Goal: Task Accomplishment & Management: Complete application form

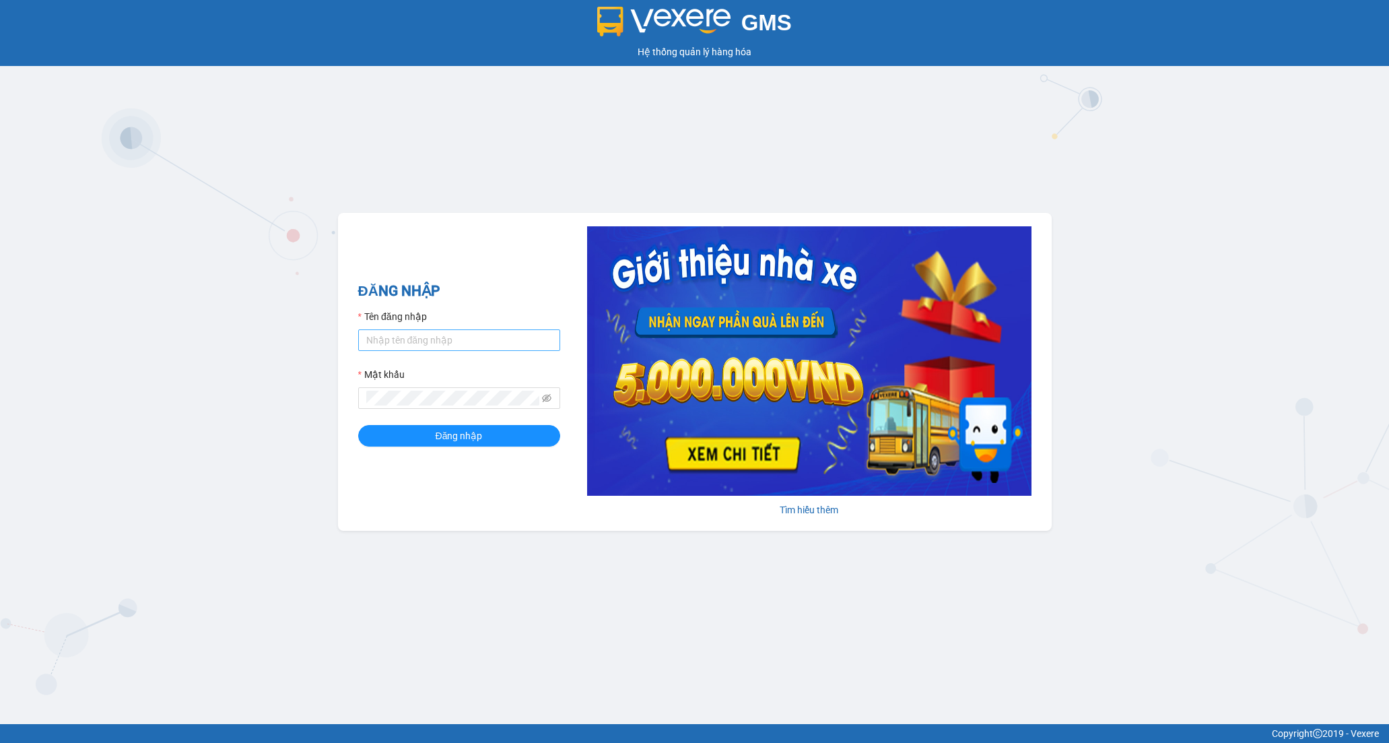
click at [442, 338] on input "Tên đăng nhập" at bounding box center [459, 340] width 202 height 22
type input "tramy.hoanganh"
click at [488, 433] on button "Đăng nhập" at bounding box center [459, 436] width 202 height 22
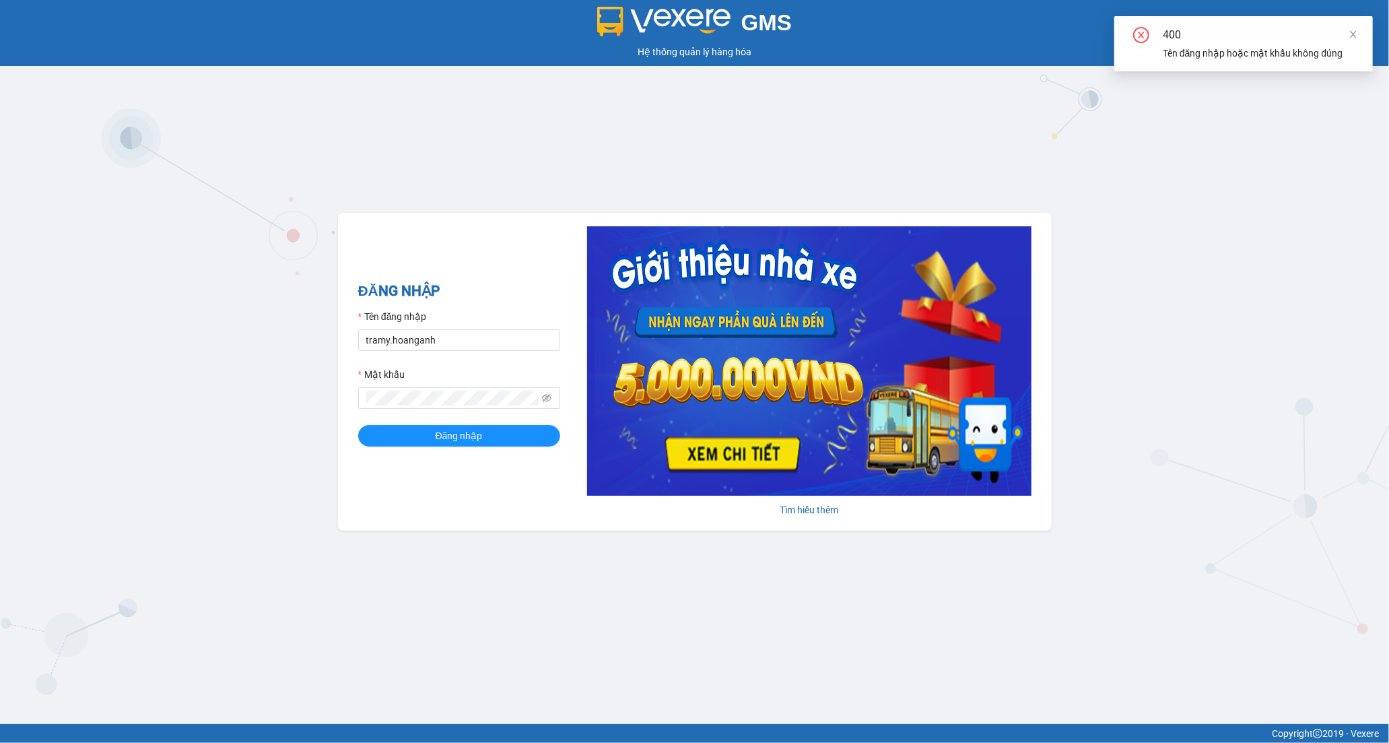
drag, startPoint x: 418, startPoint y: 413, endPoint x: 582, endPoint y: 416, distance: 163.6
click at [429, 413] on form "Tên đăng nhập tramy.hoanganh Mật khẩu Đăng nhập" at bounding box center [459, 377] width 202 height 137
click at [548, 399] on icon "eye-invisible" at bounding box center [546, 397] width 9 height 9
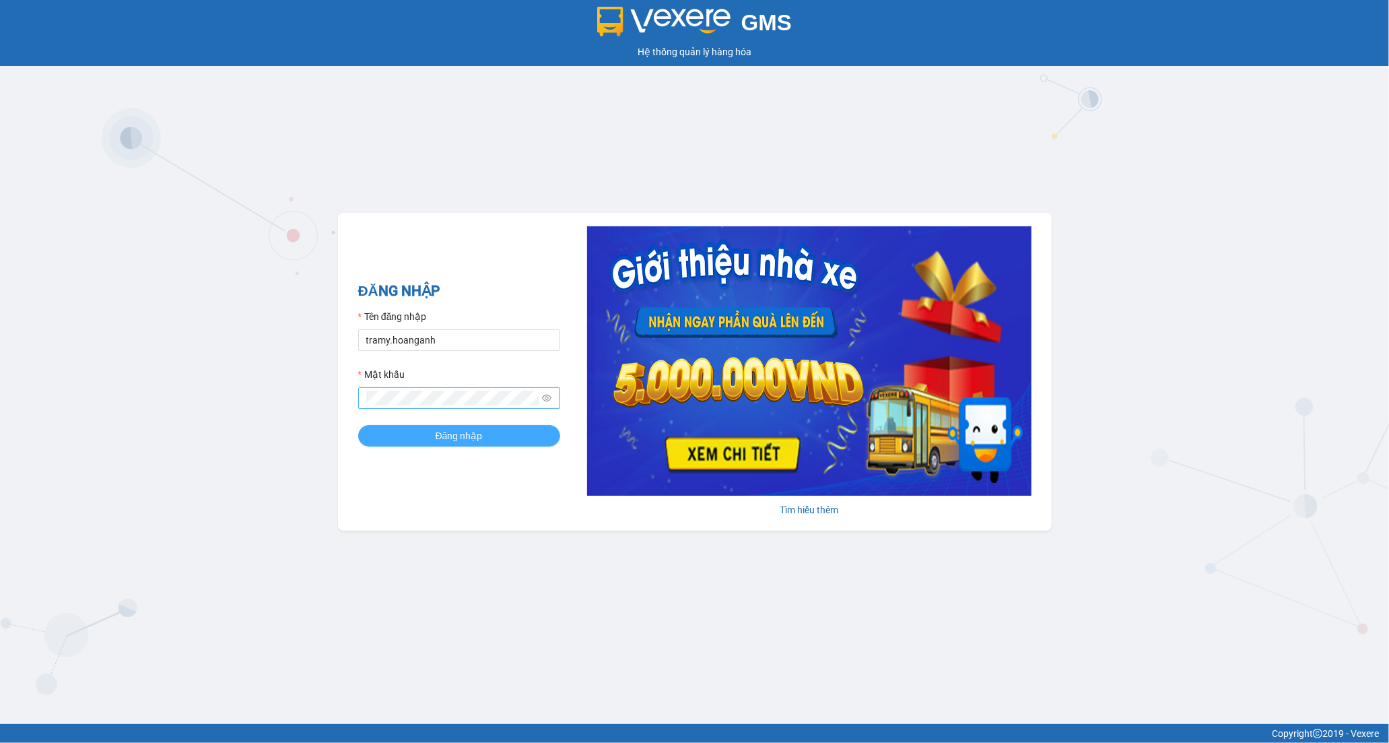
click at [465, 436] on span "Đăng nhập" at bounding box center [459, 435] width 47 height 15
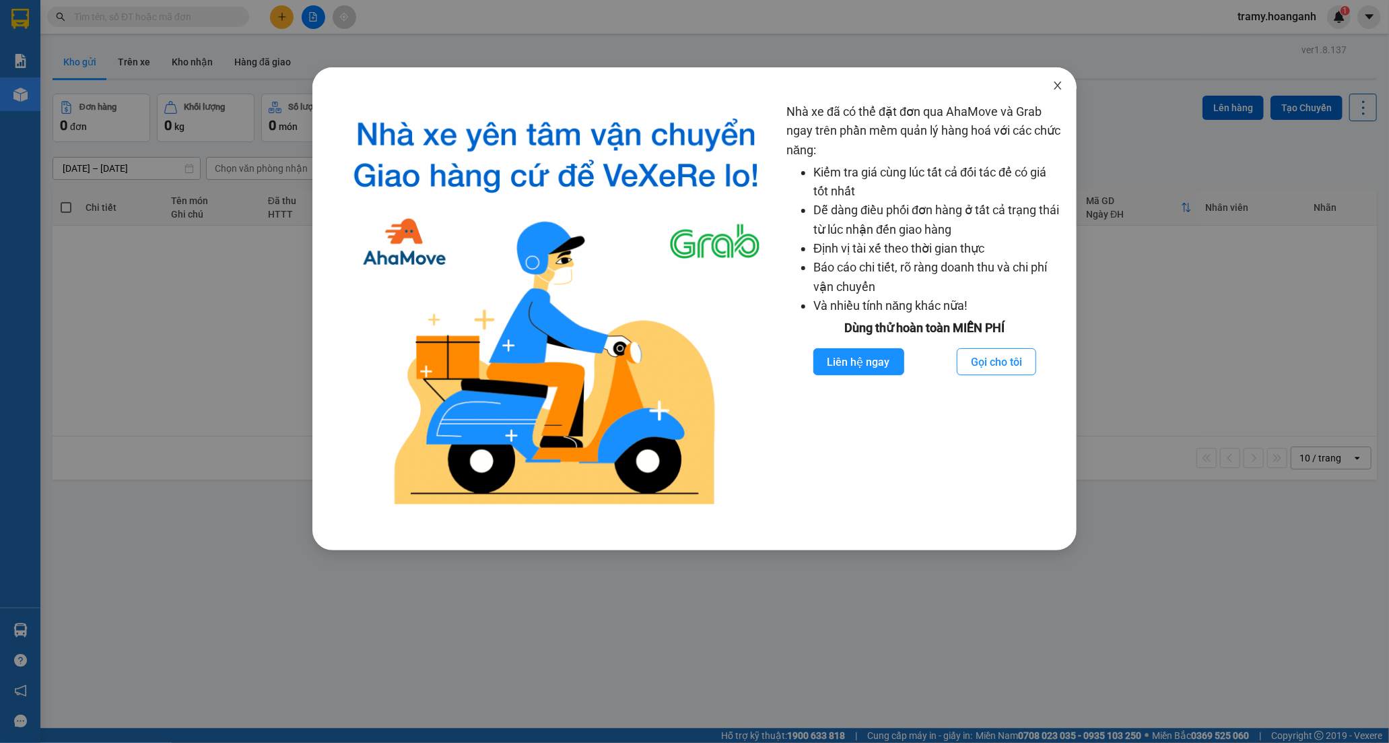
click at [1060, 79] on span "Close" at bounding box center [1058, 86] width 38 height 38
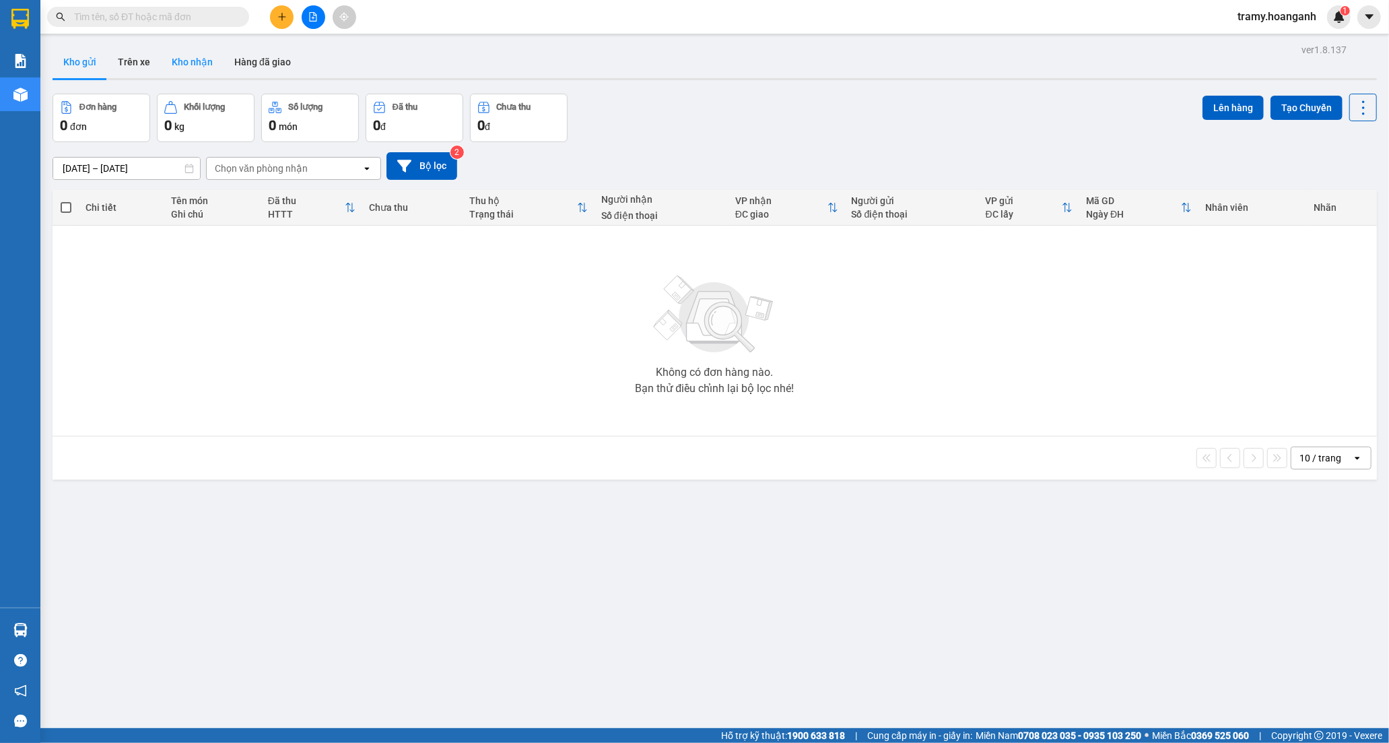
click at [187, 59] on button "Kho nhận" at bounding box center [192, 62] width 63 height 32
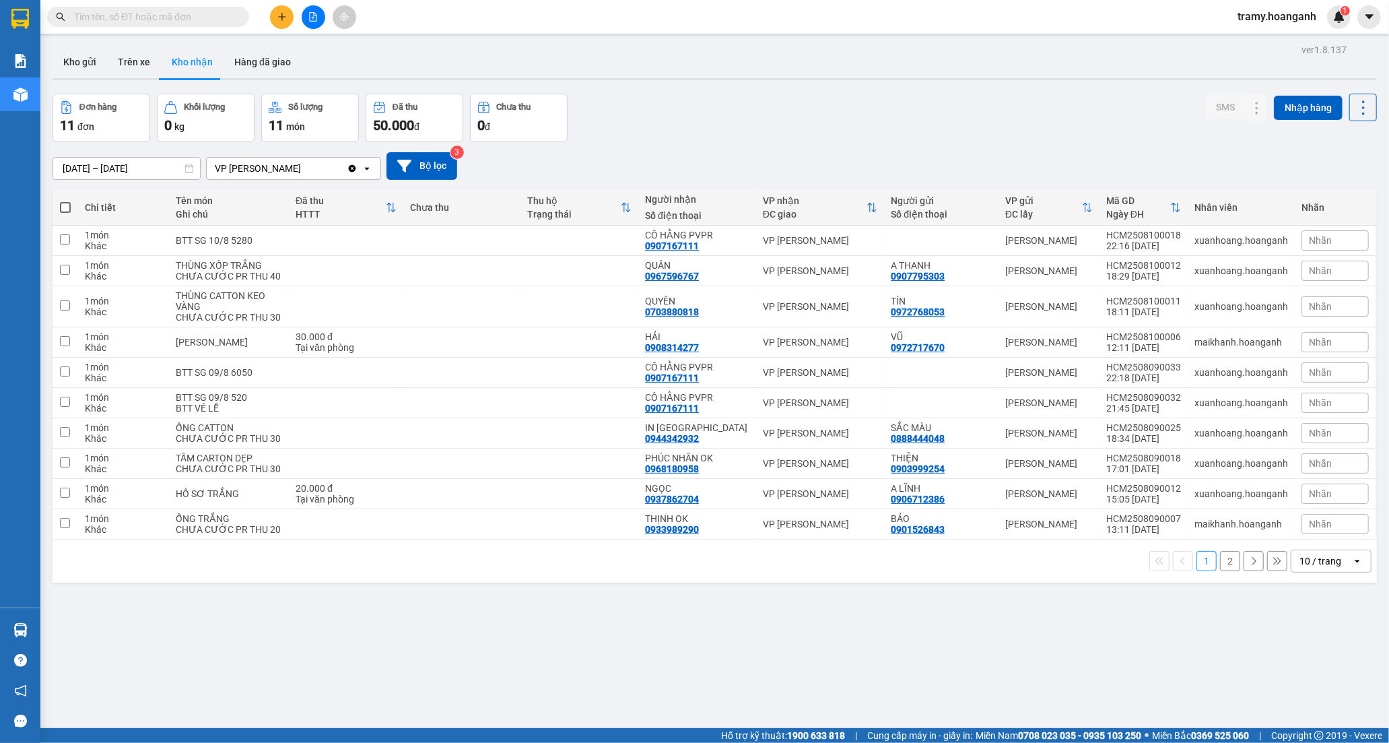
click at [280, 9] on button at bounding box center [282, 17] width 24 height 24
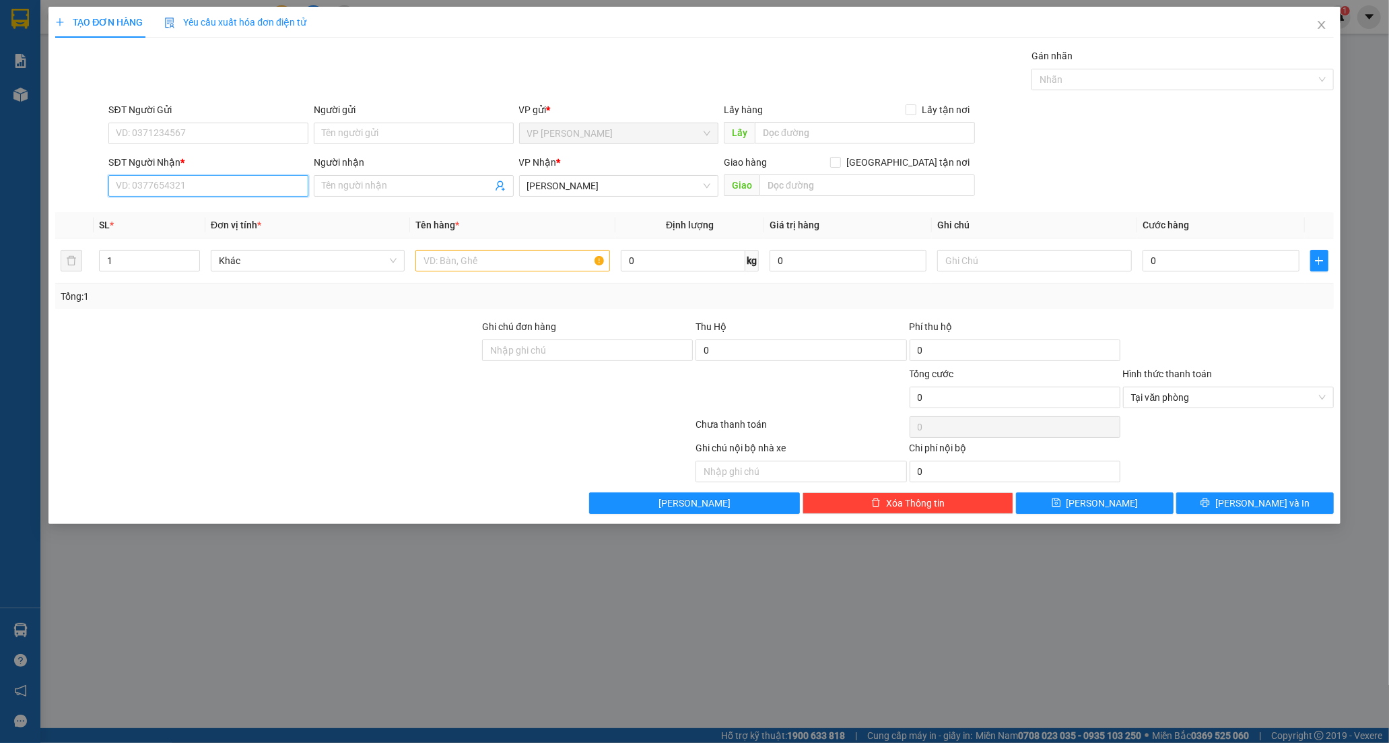
click at [143, 186] on input "SĐT Người Nhận *" at bounding box center [208, 186] width 200 height 22
type input "0908074554"
drag, startPoint x: 245, startPoint y: 205, endPoint x: 269, endPoint y: 209, distance: 24.5
click at [248, 206] on div "0908074554 - PHƯỢNG" at bounding box center [208, 212] width 184 height 15
type input "PHƯỢNG"
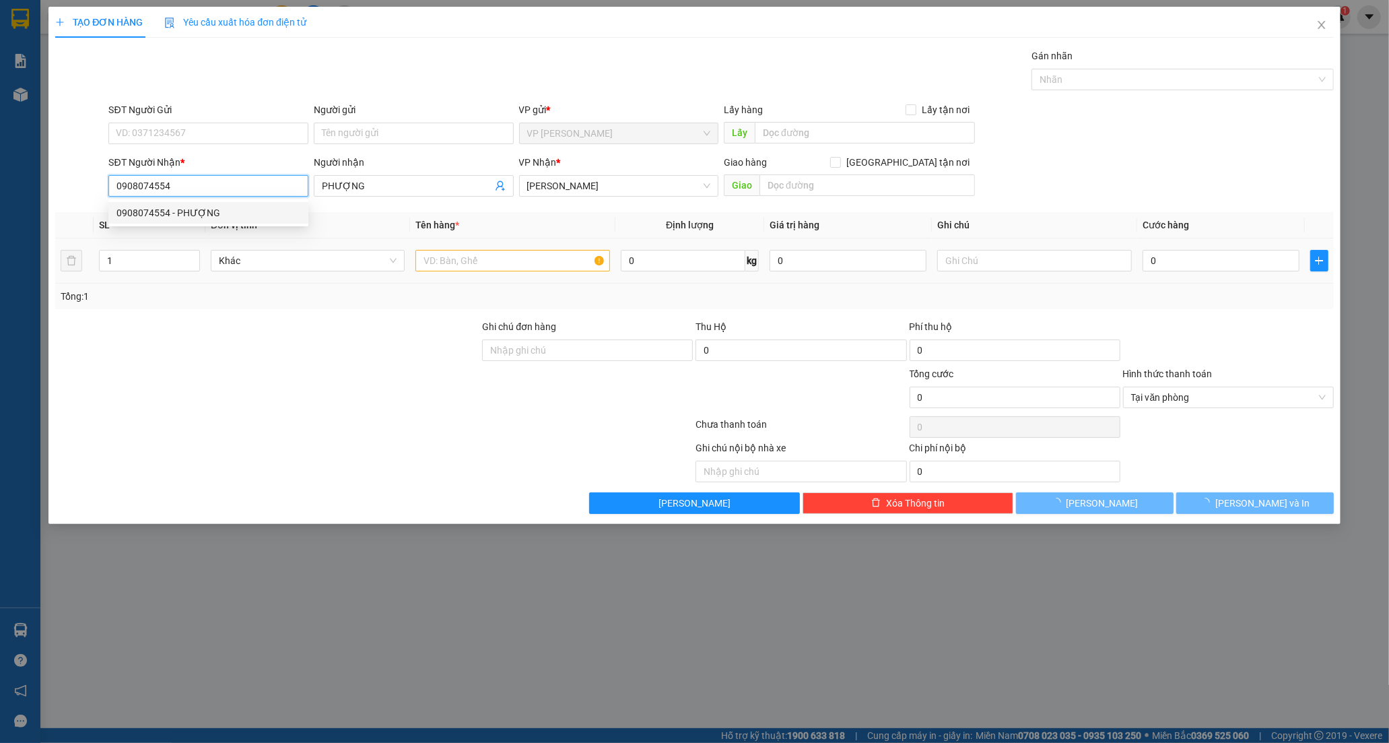
type input "40.000"
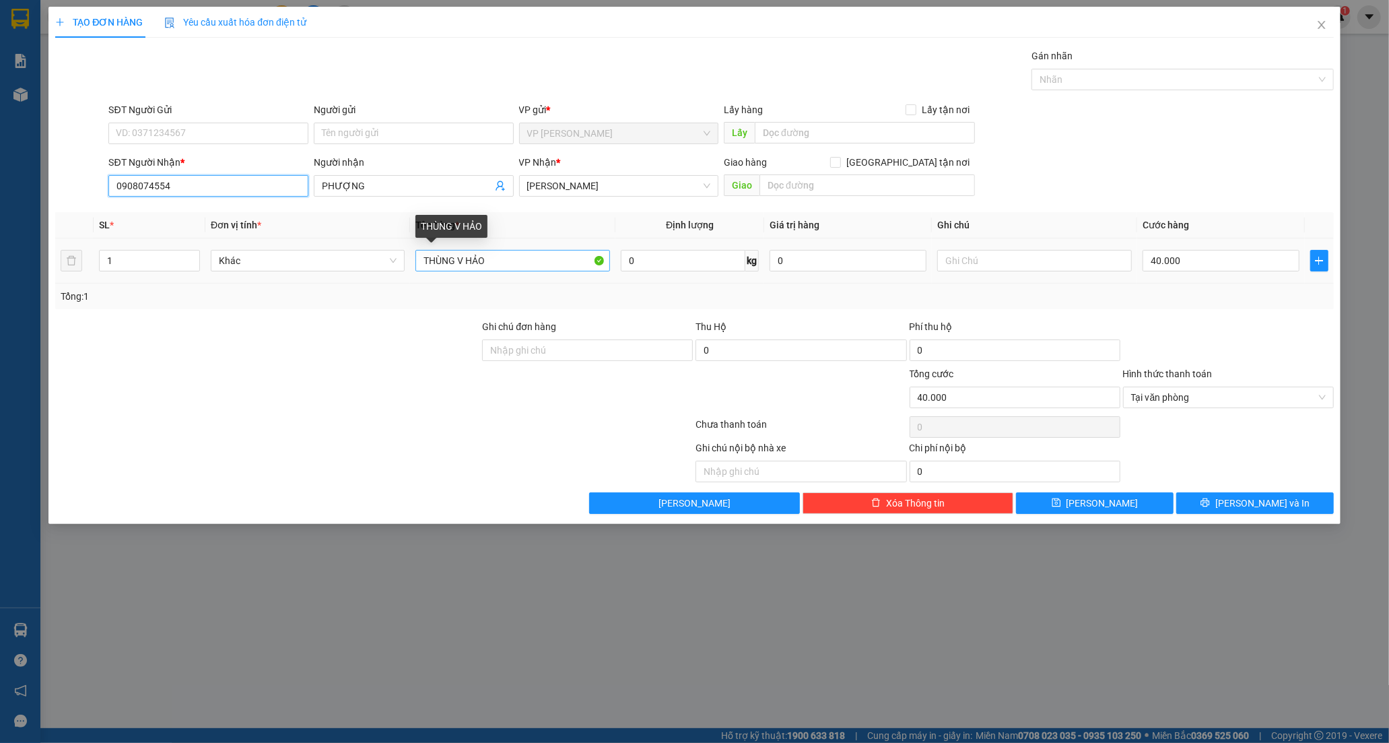
type input "0908074554"
click at [517, 264] on input "THÙNG V HẢO" at bounding box center [512, 261] width 194 height 22
type input "[PERSON_NAME]"
click at [1209, 263] on input "40.000" at bounding box center [1221, 261] width 157 height 22
type input "0"
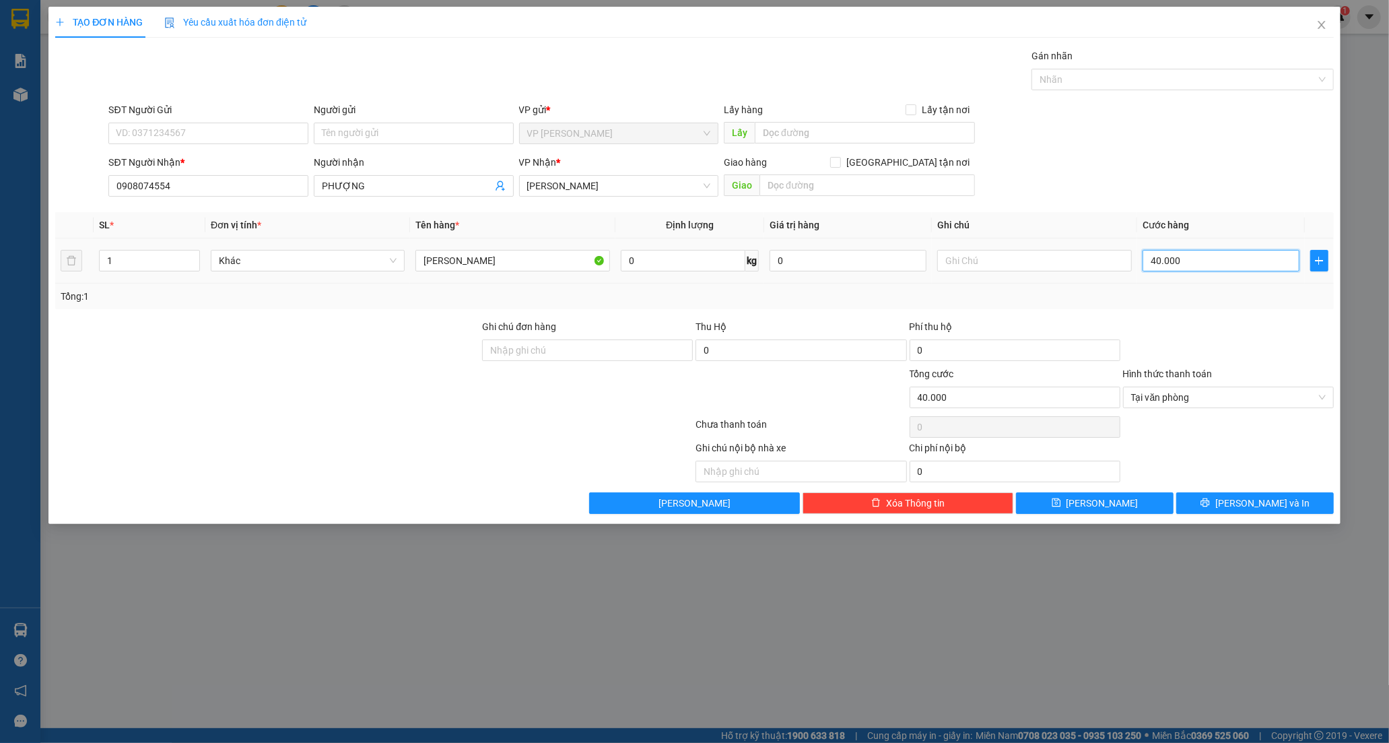
type input "0"
click at [1145, 263] on input "0" at bounding box center [1221, 261] width 157 height 22
type input "30"
type input "30.000"
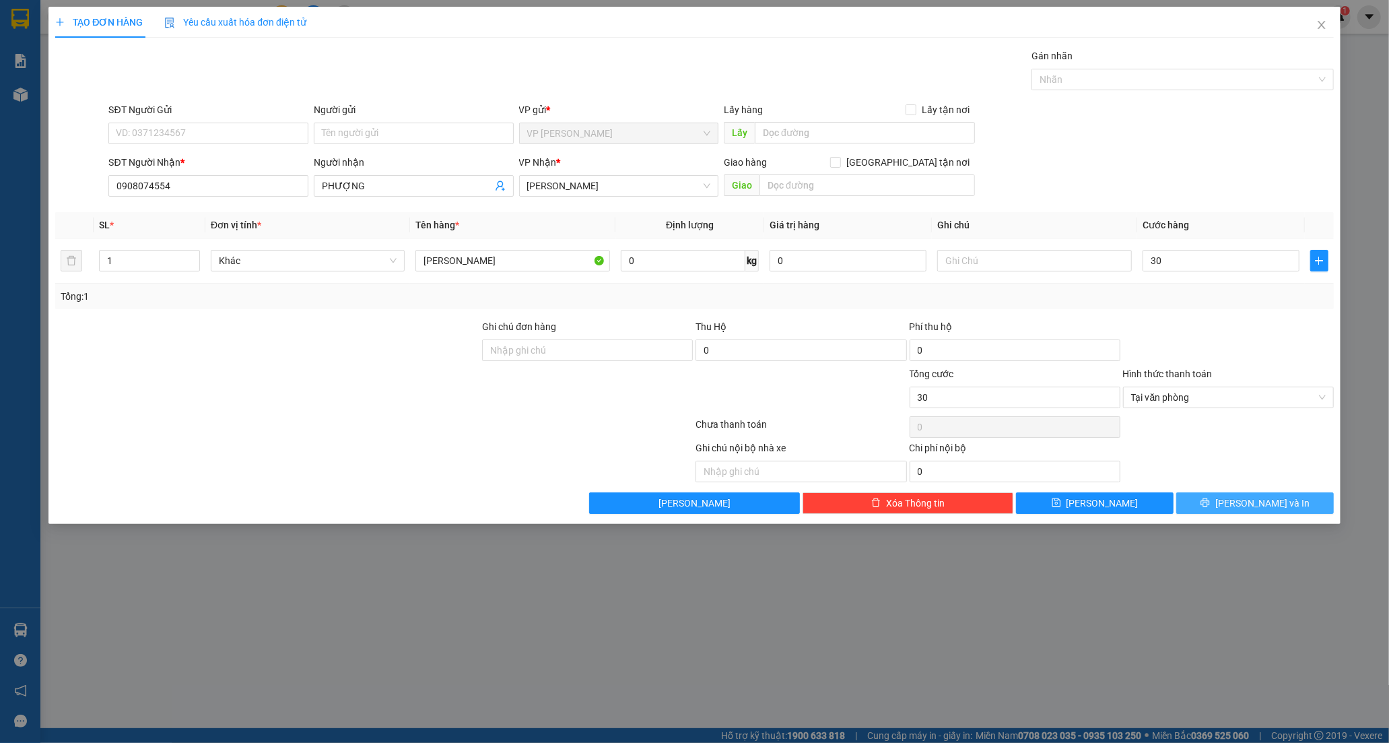
type input "30.000"
click at [1215, 502] on button "[PERSON_NAME] và In" at bounding box center [1255, 503] width 158 height 22
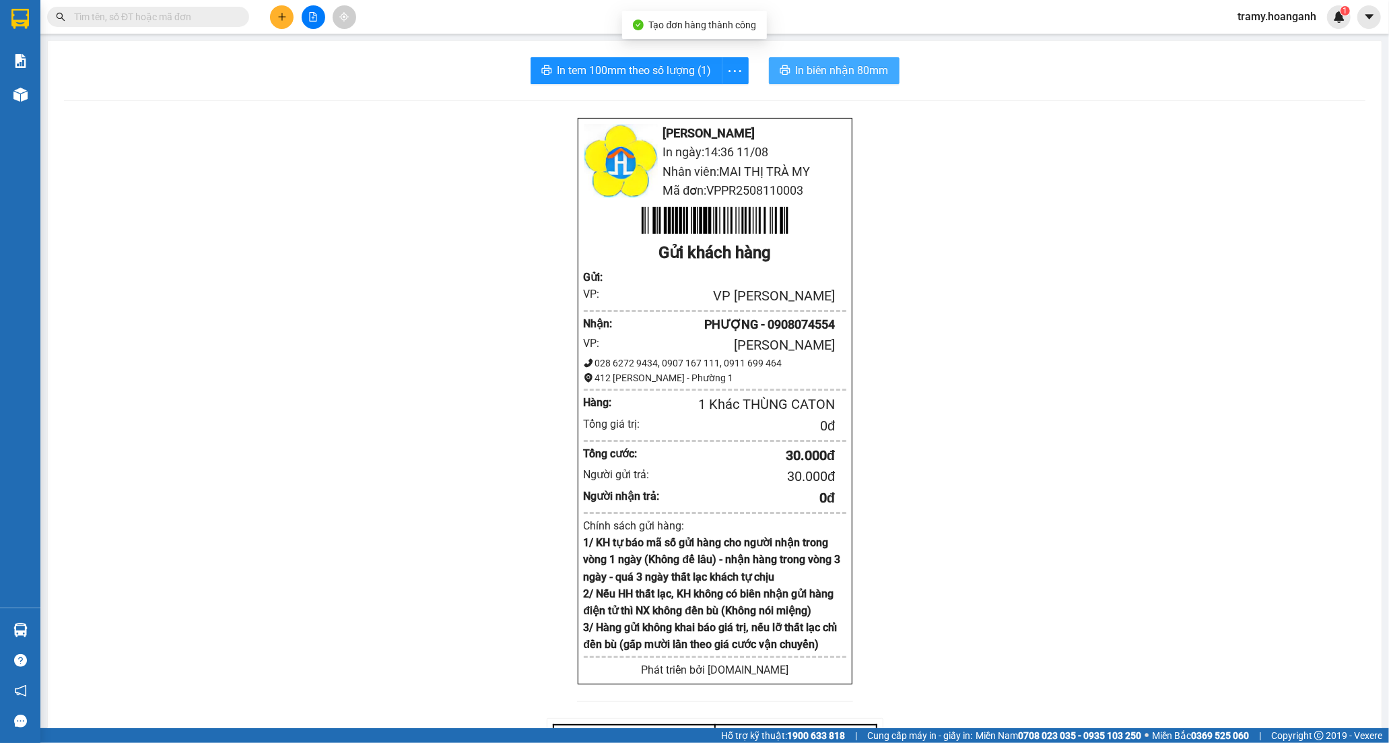
click at [792, 59] on button "In biên nhận 80mm" at bounding box center [834, 70] width 131 height 27
drag, startPoint x: 739, startPoint y: 71, endPoint x: 715, endPoint y: 96, distance: 34.3
click at [739, 71] on span "more" at bounding box center [735, 71] width 26 height 17
click at [711, 101] on div "In tem 100mm" at bounding box center [704, 100] width 61 height 15
click at [280, 15] on icon "plus" at bounding box center [281, 16] width 9 height 9
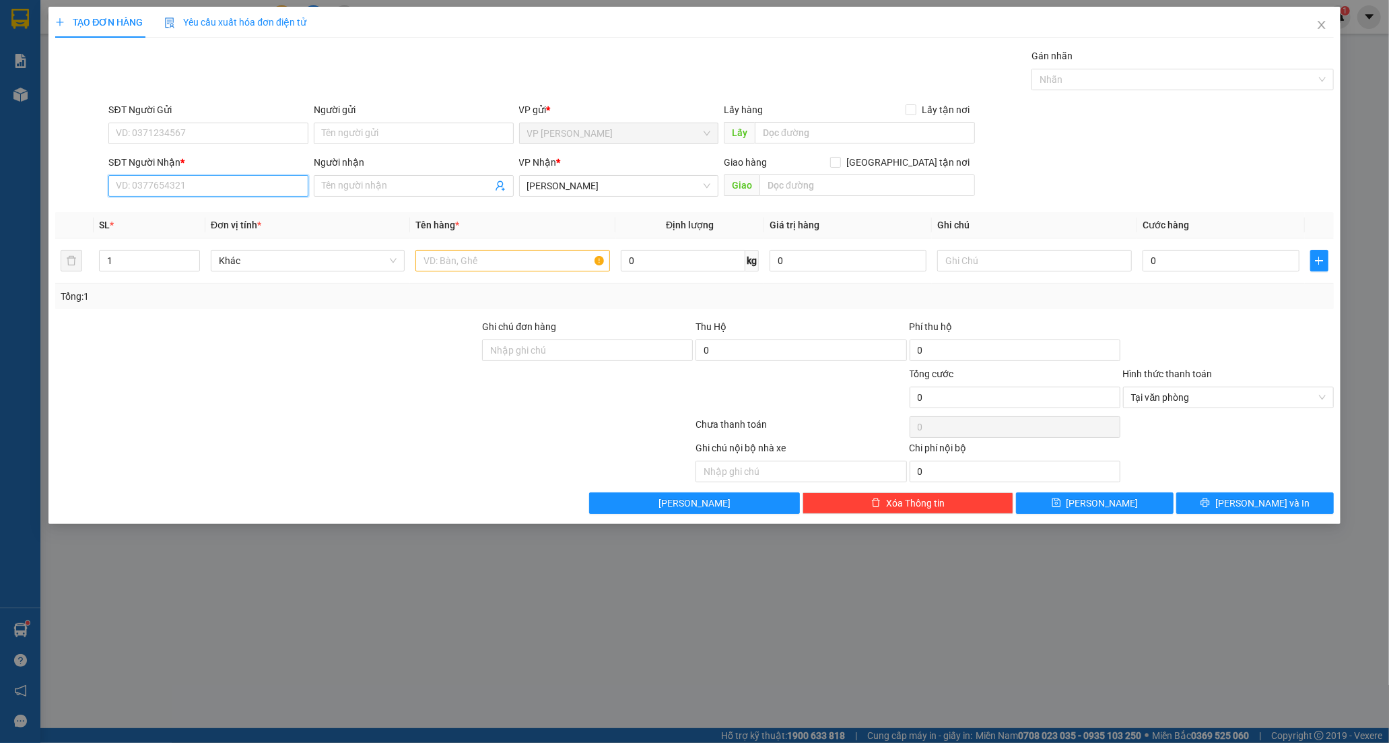
click at [129, 189] on input "SĐT Người Nhận *" at bounding box center [208, 186] width 200 height 22
type input "0906832076"
click at [367, 189] on input "Người nhận" at bounding box center [407, 185] width 170 height 15
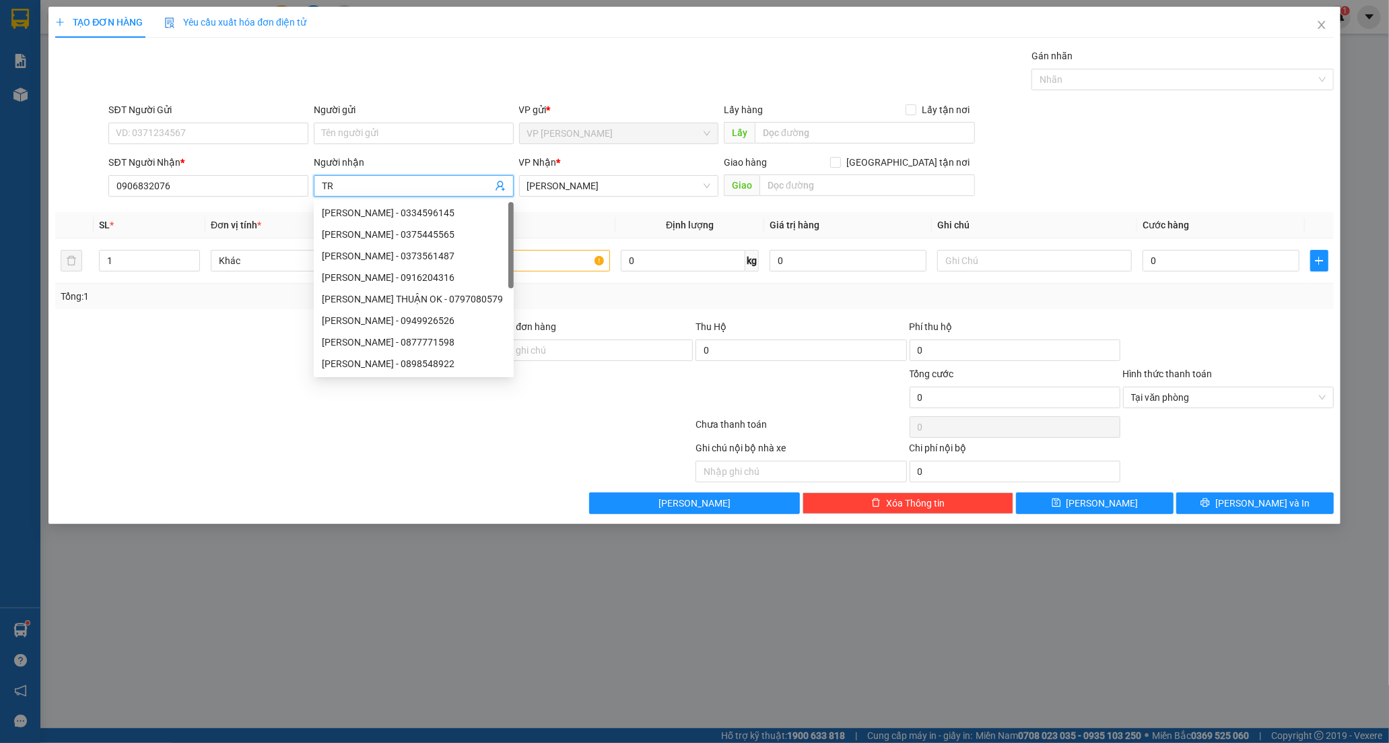
type input "T"
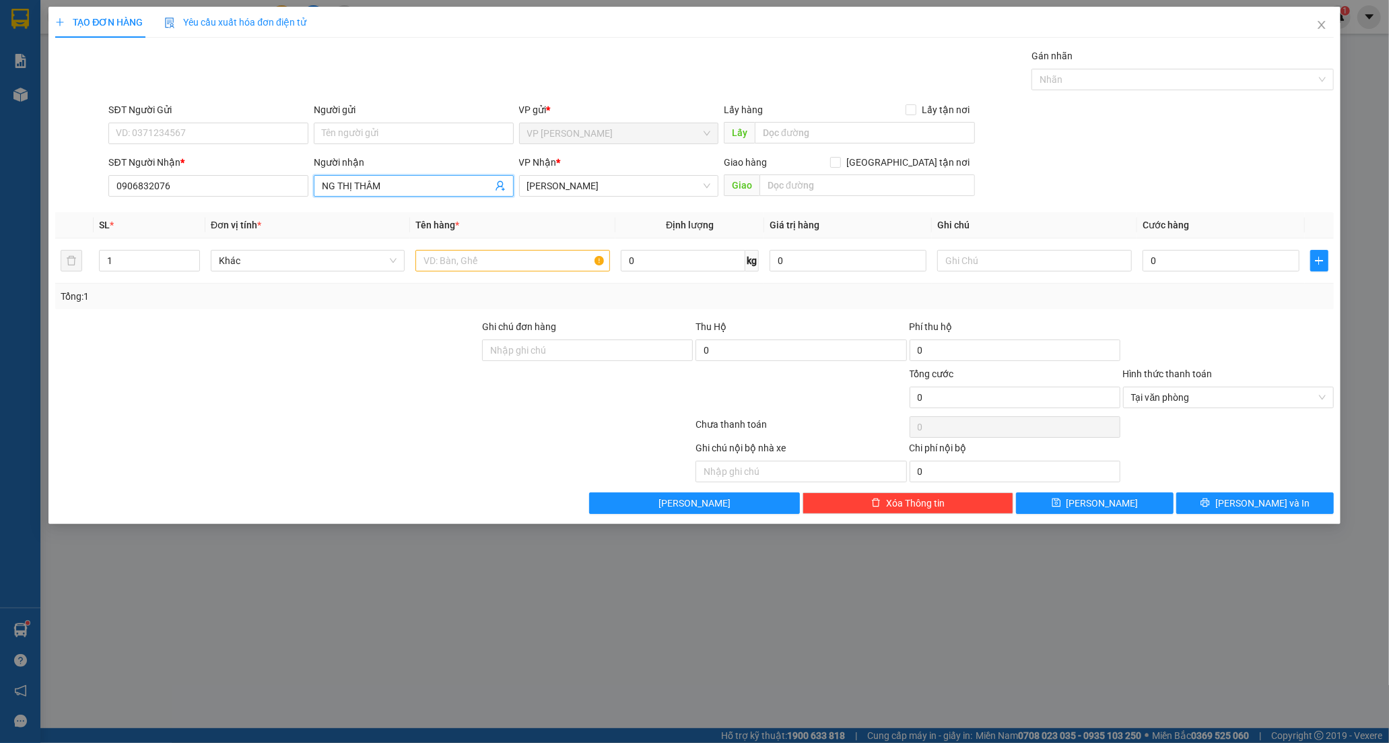
type input "NG THỊ THÂM"
drag, startPoint x: 223, startPoint y: 355, endPoint x: 445, endPoint y: 278, distance: 235.1
click at [224, 353] on div at bounding box center [267, 342] width 427 height 47
click at [469, 260] on input "text" at bounding box center [512, 261] width 194 height 22
click at [520, 265] on input "XE MÁY BS" at bounding box center [512, 261] width 194 height 22
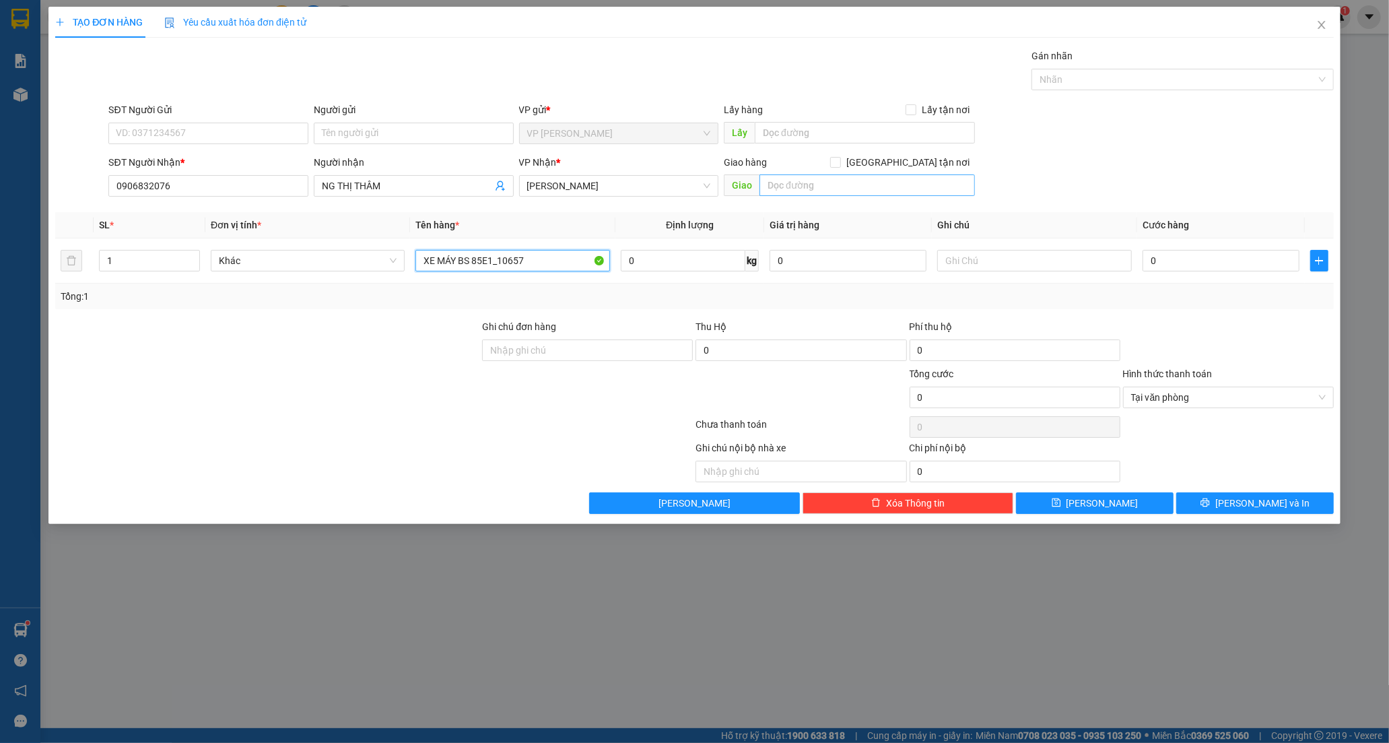
type input "XE MÁY BS 85E1_10657"
click at [782, 191] on input "text" at bounding box center [867, 185] width 215 height 22
type input "LHP"
click at [1193, 259] on input "0" at bounding box center [1221, 261] width 157 height 22
click at [330, 345] on div at bounding box center [267, 342] width 427 height 47
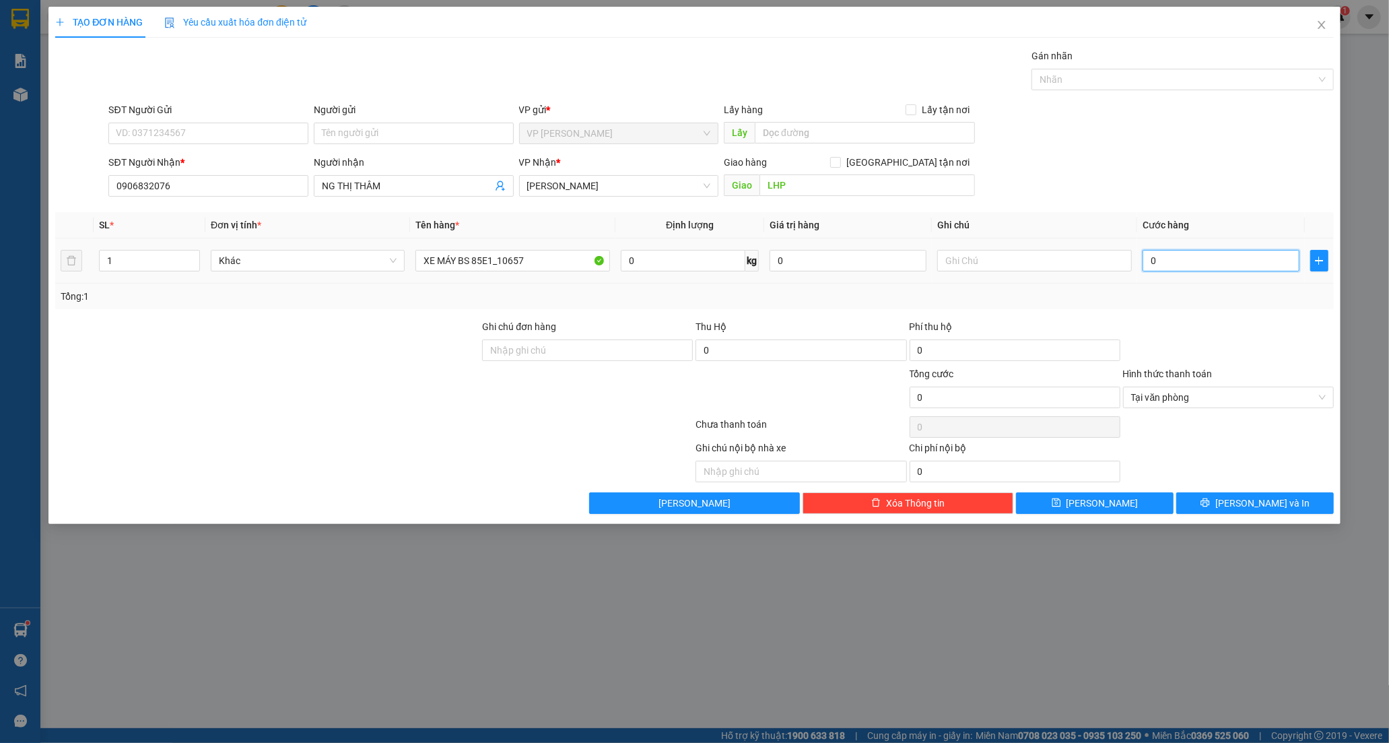
click at [1178, 252] on input "0" at bounding box center [1221, 261] width 157 height 22
type input "4"
type input "45"
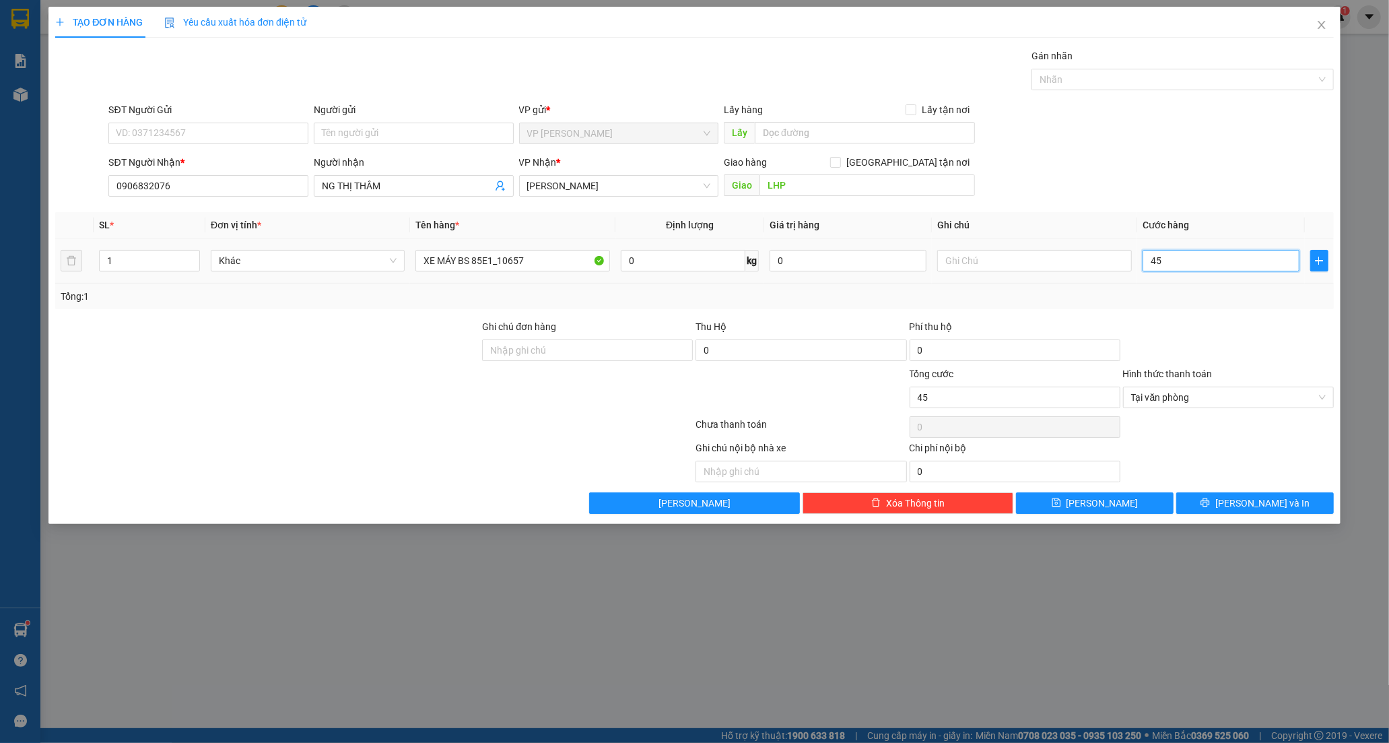
type input "450"
click at [1182, 401] on span "Tại văn phòng" at bounding box center [1228, 397] width 195 height 20
type input "450.000"
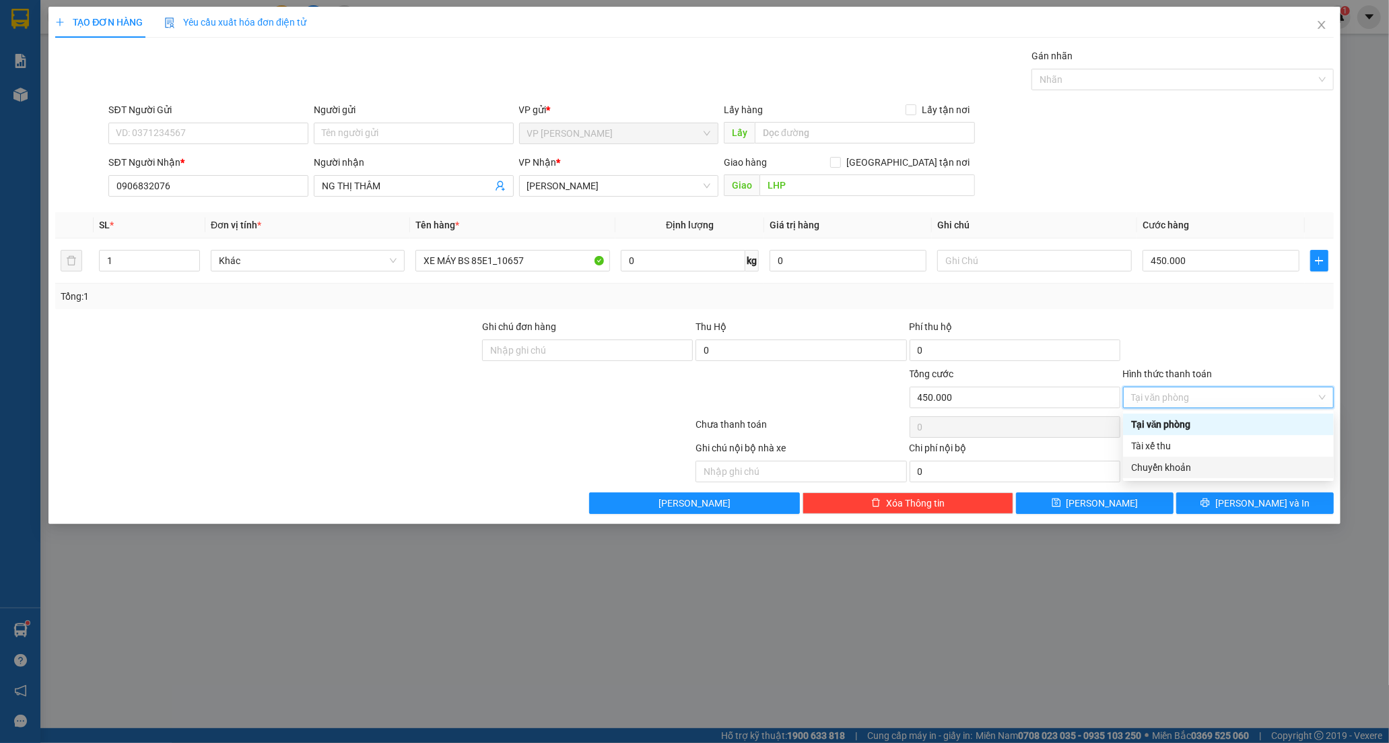
click at [1170, 468] on div "Chuyển khoản" at bounding box center [1228, 467] width 195 height 15
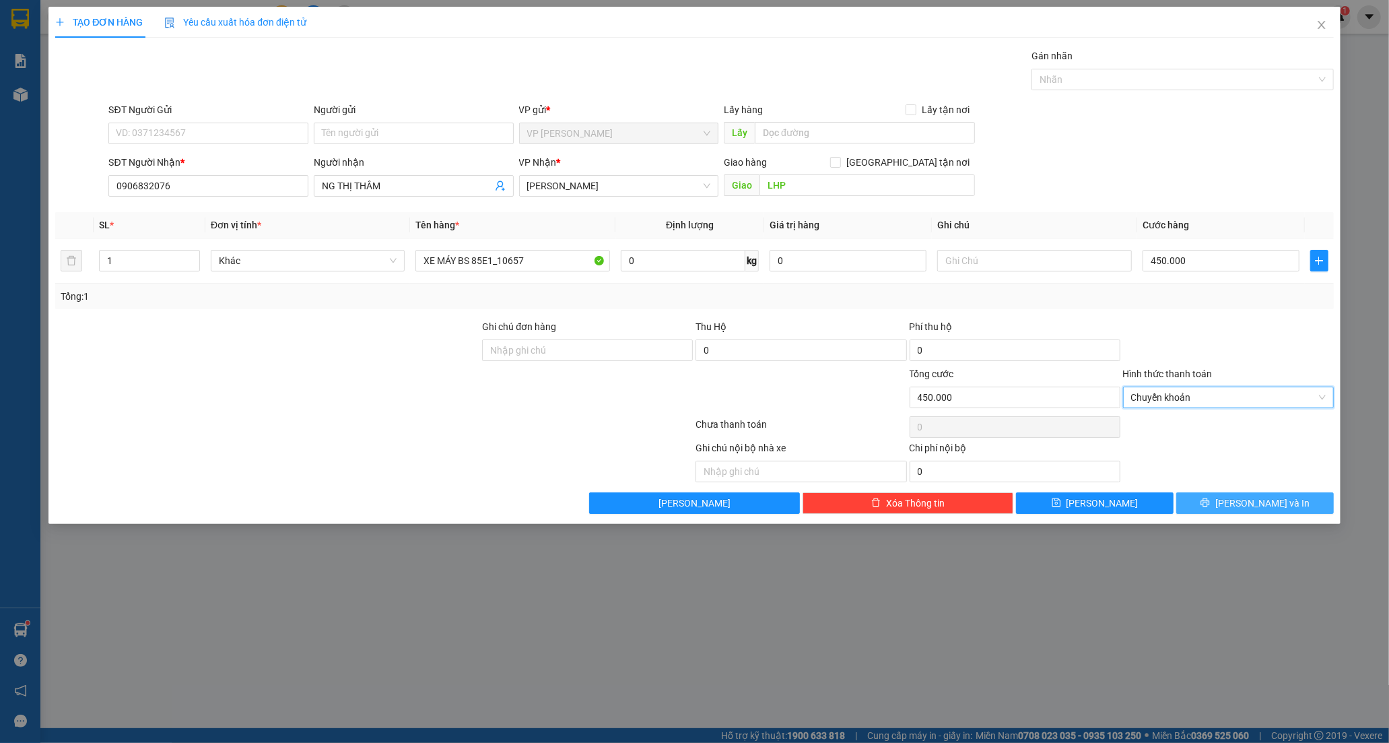
click at [1210, 499] on icon "printer" at bounding box center [1205, 502] width 9 height 9
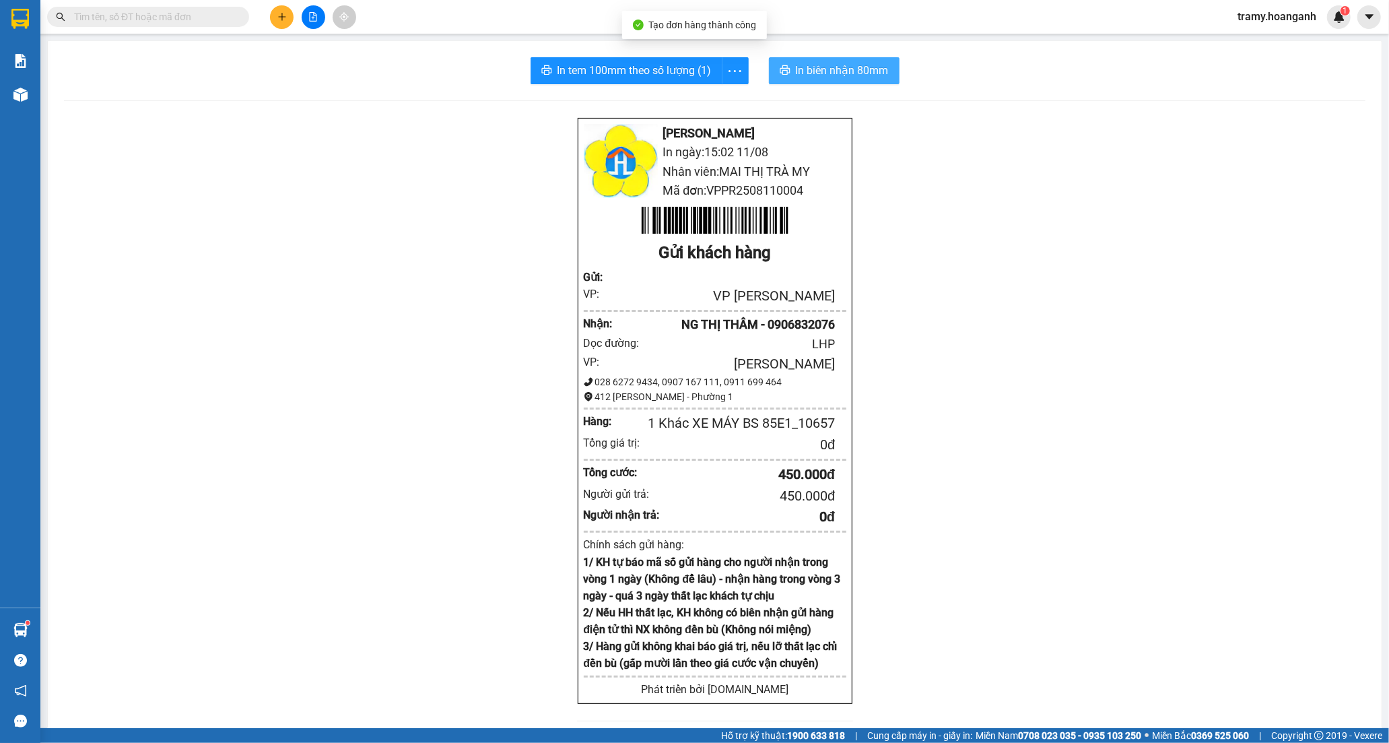
click at [832, 71] on span "In biên nhận 80mm" at bounding box center [842, 70] width 93 height 17
click at [723, 65] on span "more" at bounding box center [735, 71] width 26 height 17
click at [719, 97] on div "In tem 100mm" at bounding box center [704, 100] width 61 height 15
